Goal: Task Accomplishment & Management: Manage account settings

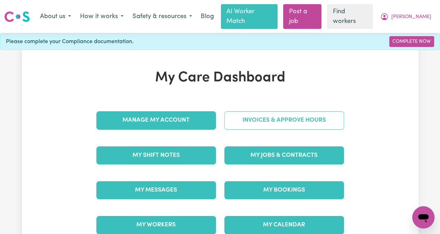
click at [261, 111] on link "Invoices & Approve Hours" at bounding box center [284, 120] width 120 height 18
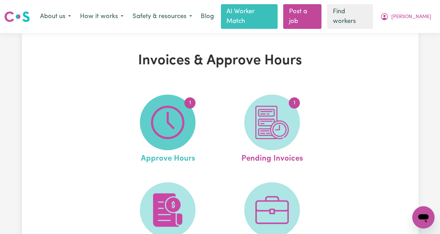
click at [164, 120] on img at bounding box center [167, 122] width 33 height 33
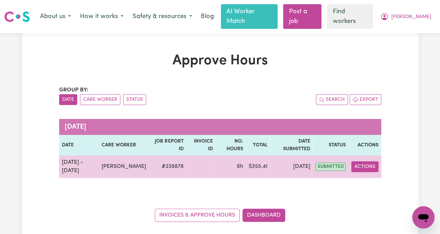
click at [368, 161] on button "Actions" at bounding box center [364, 166] width 27 height 11
click at [375, 176] on link "View Job Report" at bounding box center [380, 183] width 59 height 14
select select "pm"
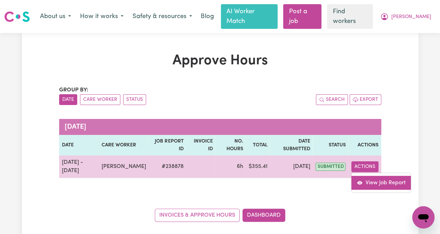
select select "pm"
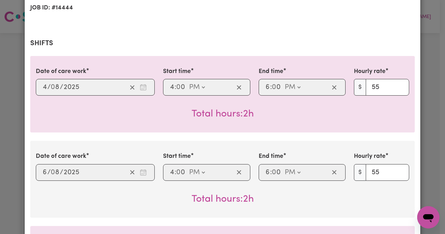
scroll to position [139, 0]
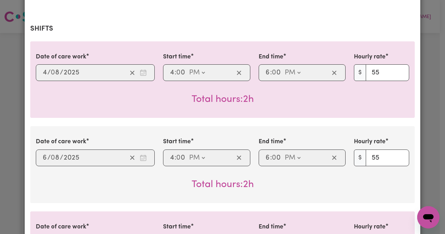
click at [314, 73] on div "18:00 6 : 0 0 AM PM" at bounding box center [297, 72] width 65 height 10
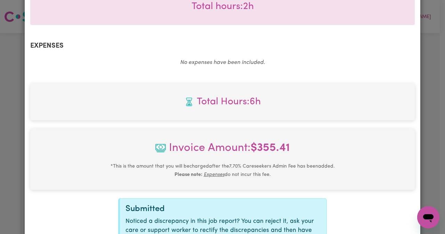
scroll to position [480, 0]
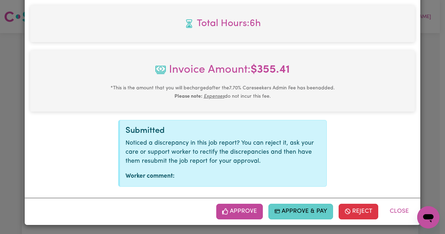
click at [300, 210] on button "Approve & Pay" at bounding box center [300, 211] width 65 height 15
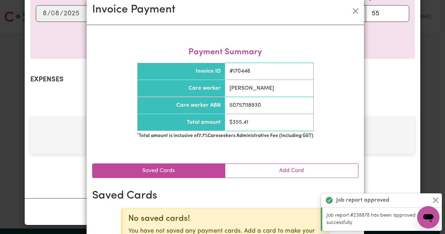
scroll to position [6, 0]
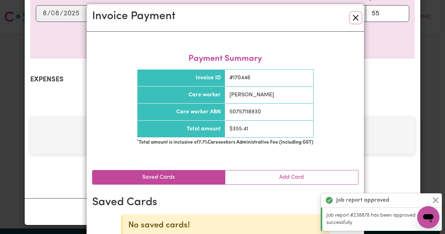
click at [356, 16] on button "Close" at bounding box center [355, 17] width 11 height 11
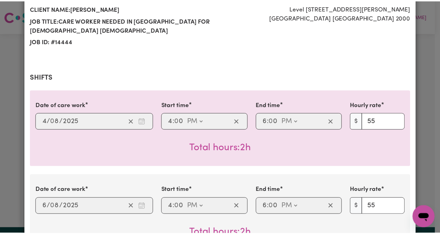
scroll to position [0, 0]
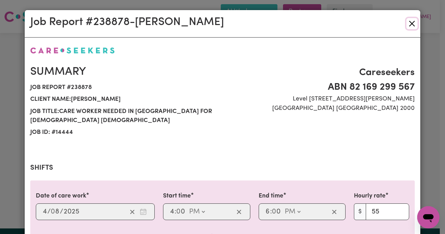
click at [413, 25] on button "Close" at bounding box center [412, 23] width 11 height 11
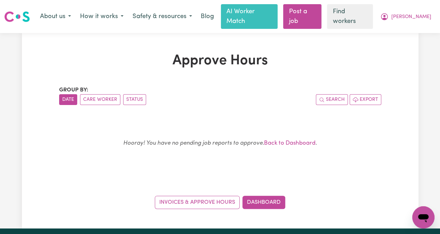
click at [18, 10] on img at bounding box center [17, 16] width 26 height 13
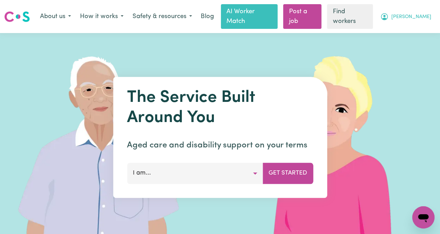
click at [419, 16] on button "[PERSON_NAME]" at bounding box center [406, 16] width 60 height 15
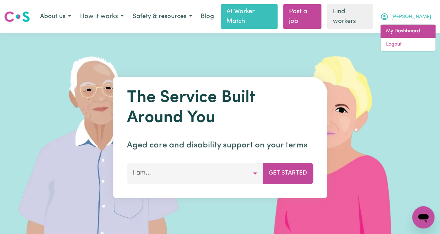
click at [409, 29] on link "My Dashboard" at bounding box center [407, 31] width 55 height 13
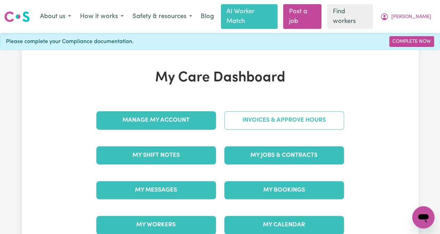
click at [269, 111] on link "Invoices & Approve Hours" at bounding box center [284, 120] width 120 height 18
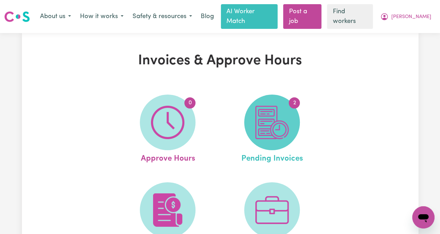
click at [274, 120] on img at bounding box center [271, 122] width 33 height 33
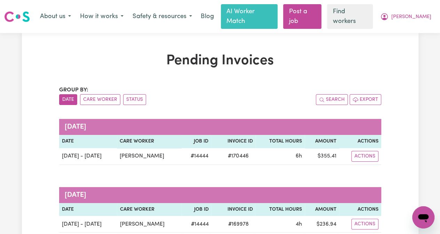
scroll to position [35, 0]
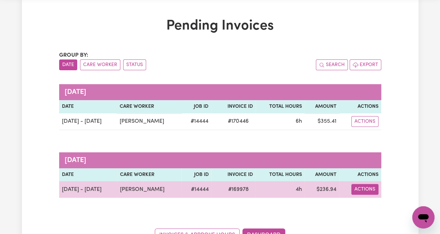
click at [367, 127] on button "Actions" at bounding box center [364, 121] width 27 height 11
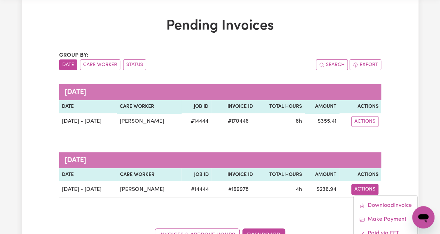
click at [333, 206] on div "Group by: Date Care Worker Status Search Export [DATE] Date Care Worker Job ID …" at bounding box center [220, 146] width 322 height 191
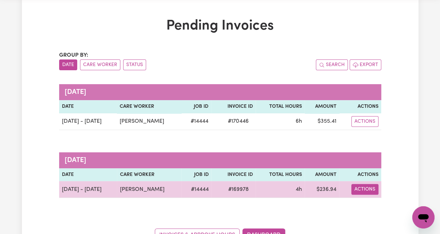
click at [364, 127] on button "Actions" at bounding box center [364, 121] width 27 height 11
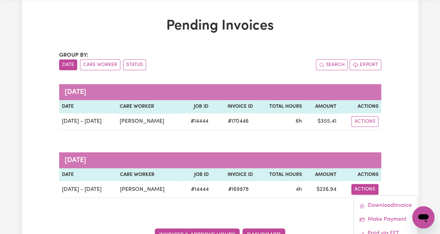
click at [218, 228] on link "Invoices & Approve Hours" at bounding box center [197, 234] width 85 height 13
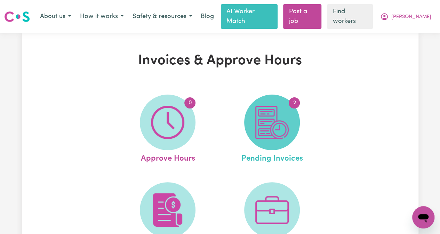
click at [279, 127] on img at bounding box center [271, 122] width 33 height 33
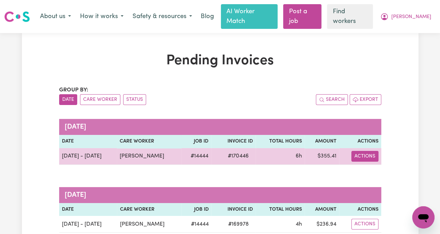
click at [371, 151] on button "Actions" at bounding box center [364, 156] width 27 height 11
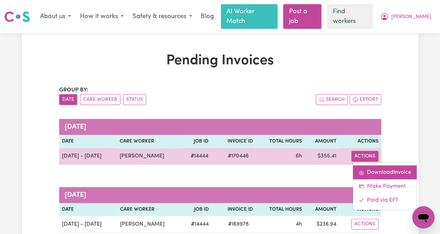
click at [375, 165] on link "Download Invoice" at bounding box center [385, 172] width 64 height 14
